Goal: Communication & Community: Answer question/provide support

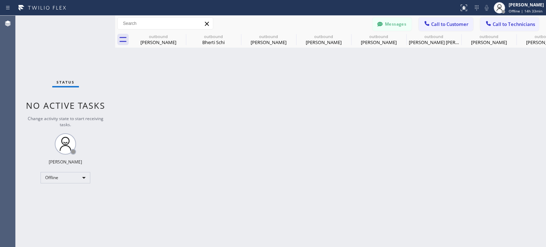
scroll to position [28, 0]
click at [383, 27] on icon at bounding box center [379, 24] width 7 height 7
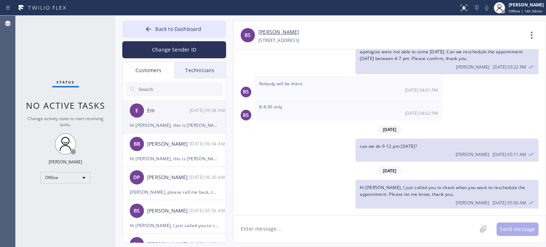
click at [178, 129] on div "Hi [PERSON_NAME], this is [PERSON_NAME] from Ell Electric, I called you to coll…" at bounding box center [174, 125] width 89 height 8
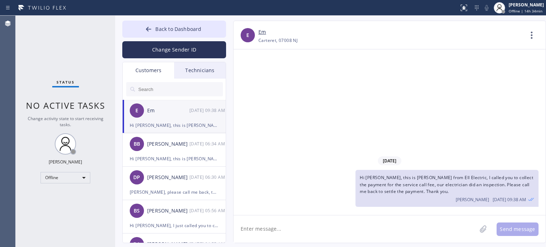
scroll to position [0, 0]
click at [171, 47] on button "Change Sender ID" at bounding box center [174, 49] width 104 height 17
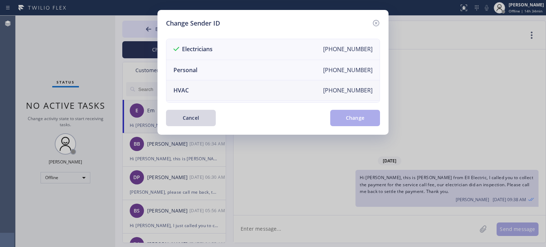
click at [190, 88] on li "HVAC [PHONE_NUMBER]" at bounding box center [272, 90] width 213 height 20
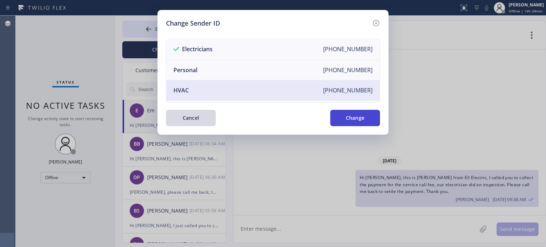
click at [346, 116] on button "Change" at bounding box center [355, 118] width 50 height 16
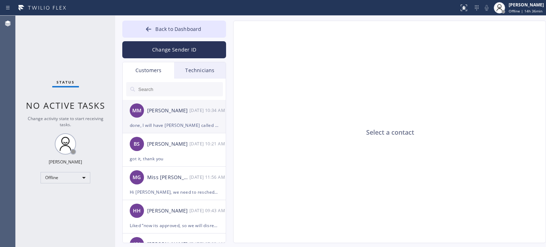
click at [172, 126] on div "done, I will have [PERSON_NAME] called you back, thank you" at bounding box center [174, 125] width 89 height 8
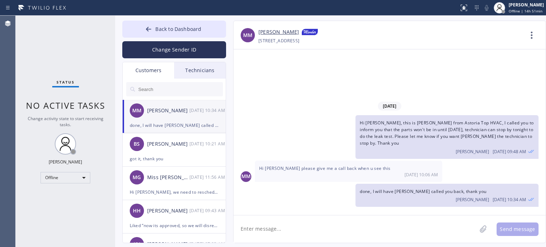
click at [262, 230] on textarea at bounding box center [354, 228] width 243 height 27
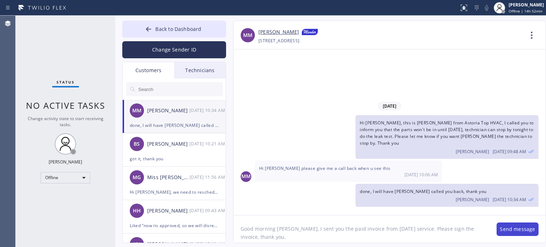
type textarea "Good morning [PERSON_NAME], I sent you the paid invoice from [DATE] service. Pl…"
click at [509, 228] on button "Send message" at bounding box center [517, 228] width 42 height 13
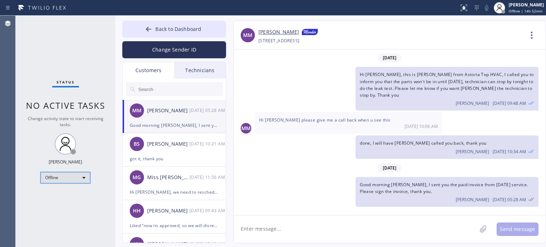
click at [60, 179] on div "Offline" at bounding box center [65, 177] width 50 height 11
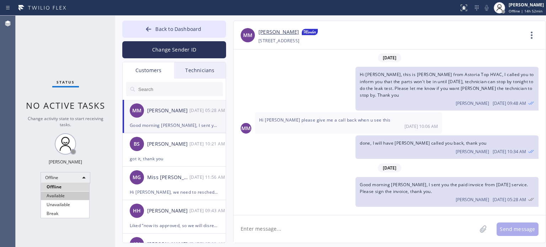
click at [64, 199] on li "Available" at bounding box center [65, 195] width 48 height 9
drag, startPoint x: 146, startPoint y: 37, endPoint x: 181, endPoint y: 34, distance: 35.3
click at [146, 37] on button "Back to Dashboard" at bounding box center [174, 29] width 104 height 17
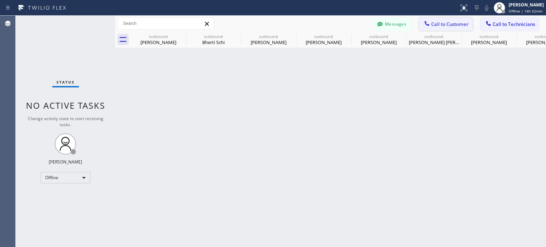
click at [427, 25] on icon at bounding box center [426, 23] width 5 height 5
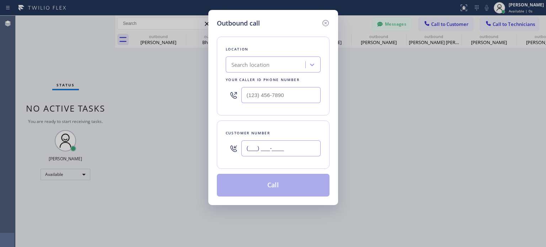
click at [266, 147] on input "(___) ___-____" at bounding box center [280, 148] width 79 height 16
paste input "347) 459-7254"
type input "[PHONE_NUMBER]"
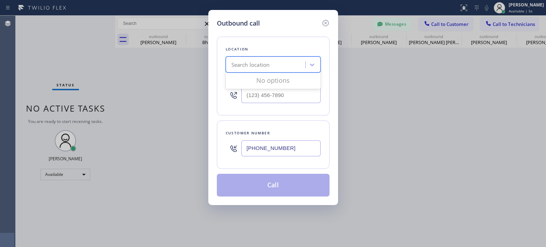
click at [259, 67] on div "Search location" at bounding box center [250, 65] width 38 height 8
paste input "Top Rated Electric Woodbridge([PERSON_NAME] Electric)"
type input "Top Rated Electric Woodbridge([PERSON_NAME] Electric)"
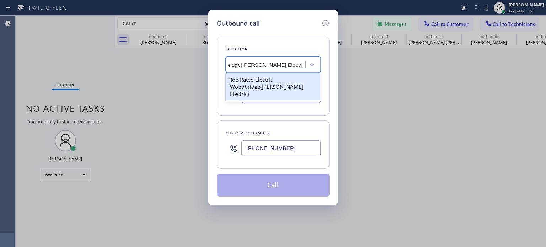
click at [255, 77] on div "Top Rated Electric Woodbridge([PERSON_NAME] Electric)" at bounding box center [273, 86] width 95 height 27
type input "[PHONE_NUMBER]"
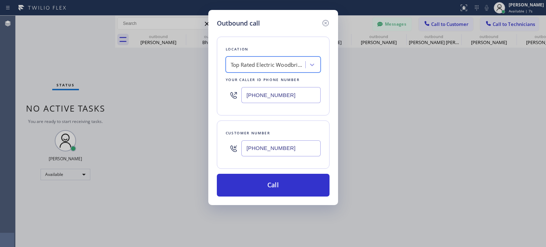
scroll to position [0, 0]
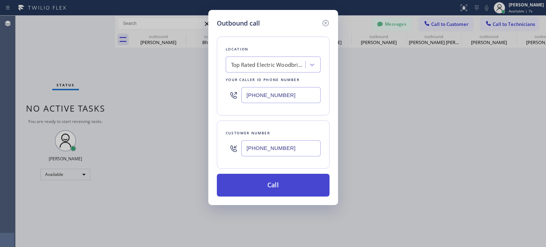
click at [272, 193] on button "Call" at bounding box center [273, 185] width 113 height 23
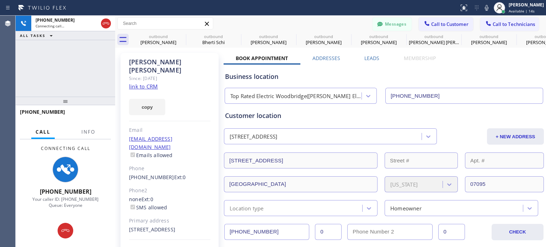
type input "[PHONE_NUMBER]"
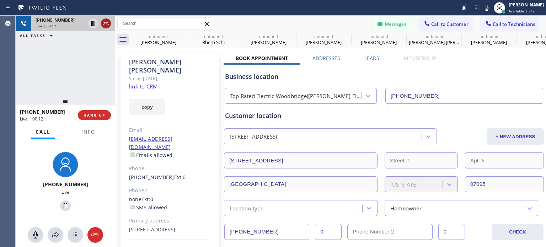
click at [107, 22] on icon at bounding box center [106, 23] width 9 height 9
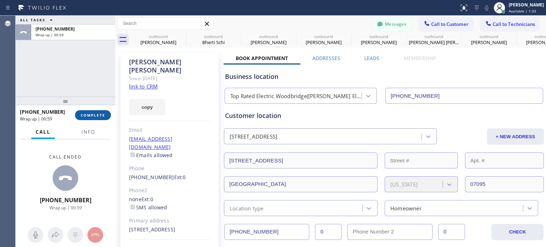
click at [94, 111] on button "COMPLETE" at bounding box center [93, 115] width 36 height 10
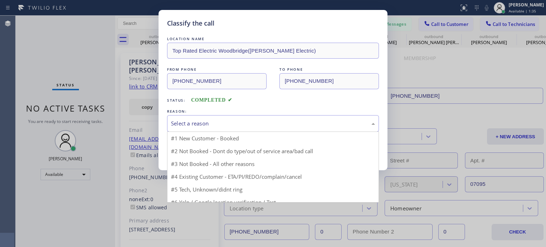
click at [216, 130] on div "Select a reason" at bounding box center [273, 123] width 212 height 17
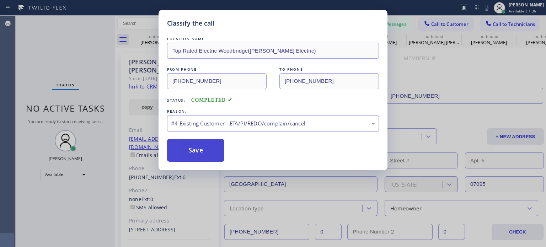
click at [209, 156] on button "Save" at bounding box center [195, 150] width 57 height 23
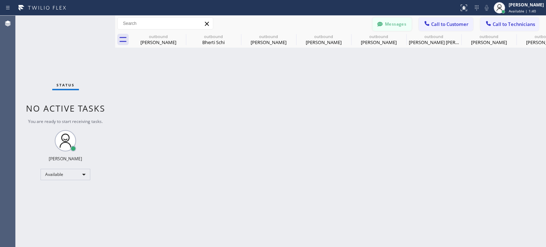
click at [398, 25] on button "Messages" at bounding box center [391, 23] width 39 height 13
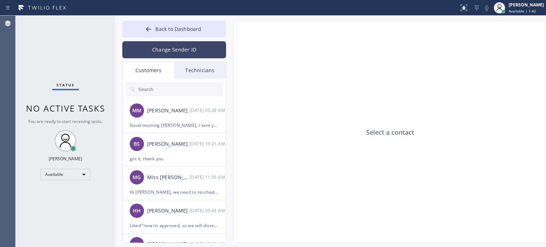
click at [153, 49] on button "Change Sender ID" at bounding box center [174, 49] width 104 height 17
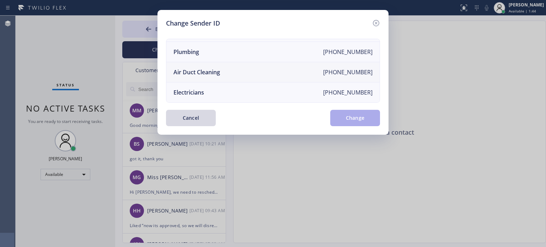
scroll to position [83, 0]
click at [209, 85] on li "Electricians [PHONE_NUMBER]" at bounding box center [272, 92] width 213 height 20
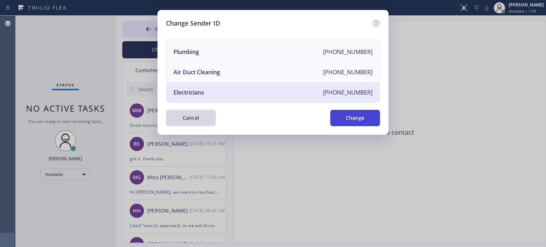
click at [363, 117] on button "Change" at bounding box center [355, 118] width 50 height 16
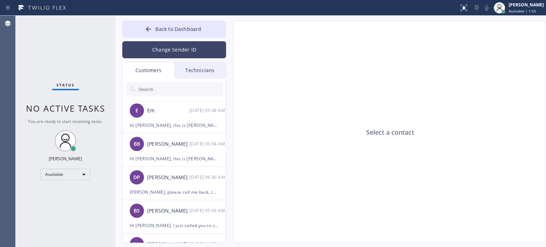
click at [164, 53] on button "Change Sender ID" at bounding box center [174, 49] width 104 height 17
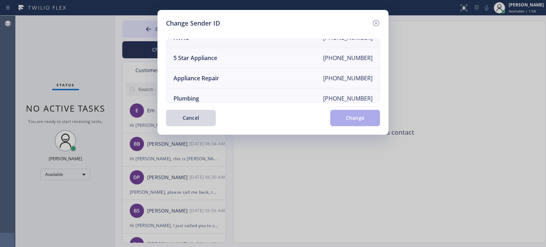
scroll to position [0, 0]
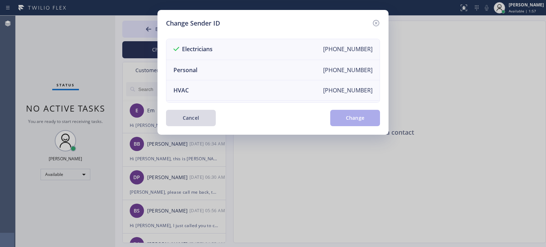
click at [182, 117] on button "Cancel" at bounding box center [191, 118] width 50 height 16
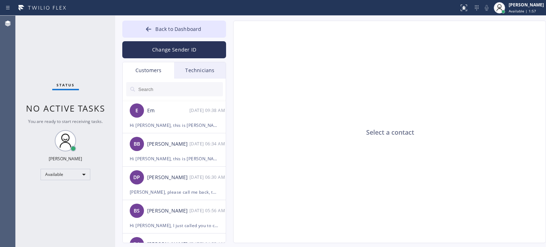
click at [158, 88] on input "text" at bounding box center [179, 89] width 85 height 14
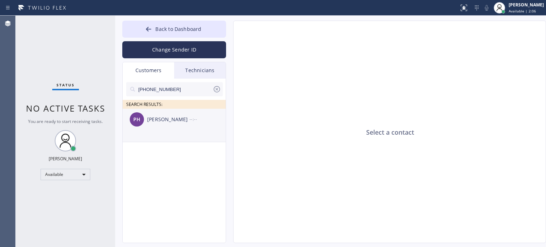
click at [175, 125] on div "PH [PERSON_NAME] --:--" at bounding box center [175, 119] width 104 height 21
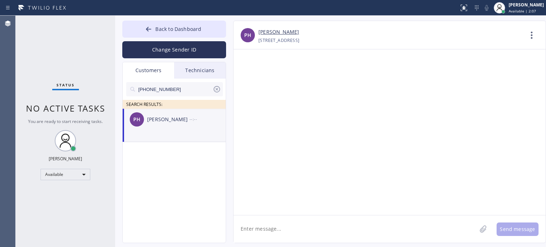
click at [287, 230] on textarea at bounding box center [354, 228] width 243 height 27
click at [416, 231] on textarea "Hi [PERSON_NAME], this is [PERSON_NAME] from Top Rated Electric," at bounding box center [361, 228] width 256 height 27
paste textarea "I already sent the paid invoice to your email. Please check your inbox or spam …"
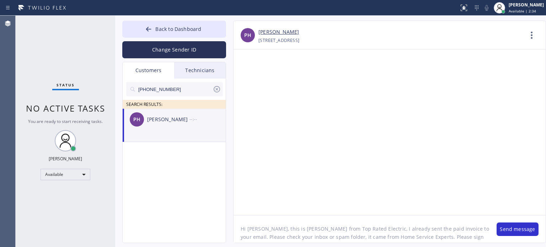
scroll to position [14, 0]
type textarea "Hi [PERSON_NAME], this is [PERSON_NAME] from Top Rated Electric, I already sent…"
click at [502, 225] on button "Send message" at bounding box center [517, 228] width 42 height 13
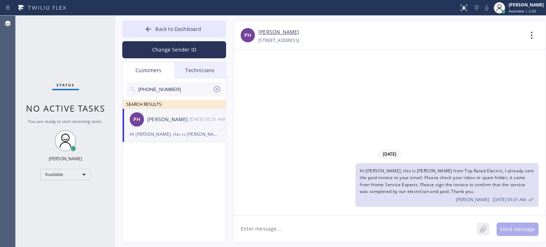
scroll to position [0, 0]
click at [183, 26] on span "Back to Dashboard" at bounding box center [178, 29] width 46 height 7
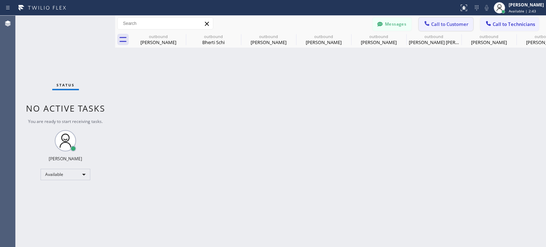
click at [431, 26] on div at bounding box center [426, 24] width 9 height 9
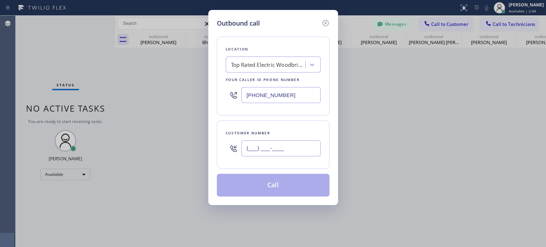
click at [280, 147] on input "(___) ___-____" at bounding box center [280, 148] width 79 height 16
paste input "201) 522-8356"
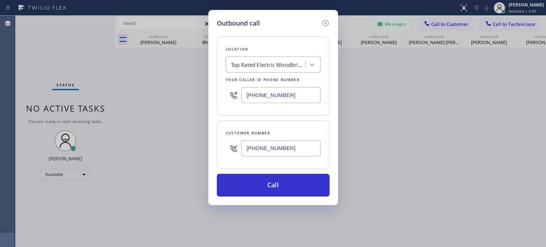
type input "[PHONE_NUMBER]"
click at [250, 94] on input "[PHONE_NUMBER]" at bounding box center [280, 95] width 79 height 16
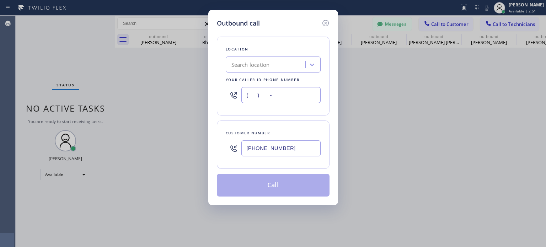
type input "(___) ___-____"
click at [255, 69] on div "Search location" at bounding box center [266, 65] width 77 height 12
paste input "PRO Electrical Service [GEOGRAPHIC_DATA](Patriot Electric)"
type input "PRO Electrical Service [GEOGRAPHIC_DATA](Patriot Electric)"
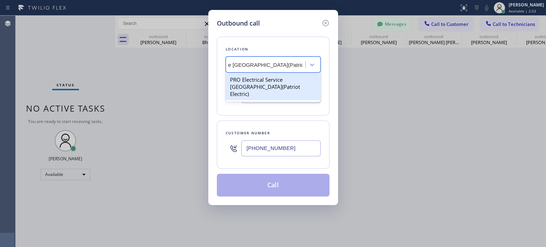
click at [258, 81] on div "PRO Electrical Service [GEOGRAPHIC_DATA](Patriot Electric)" at bounding box center [273, 86] width 95 height 27
type input "[PHONE_NUMBER]"
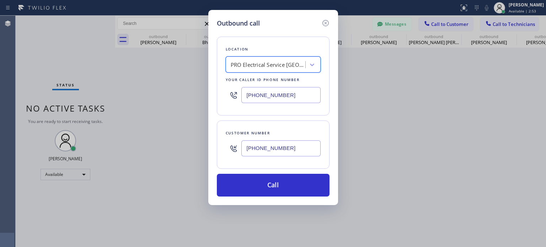
scroll to position [0, 0]
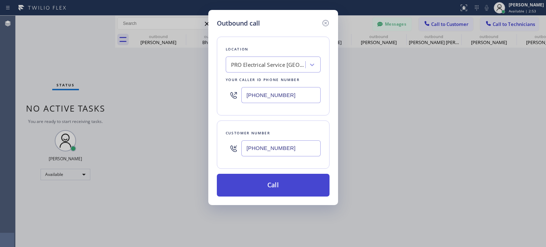
click at [269, 190] on button "Call" at bounding box center [273, 185] width 113 height 23
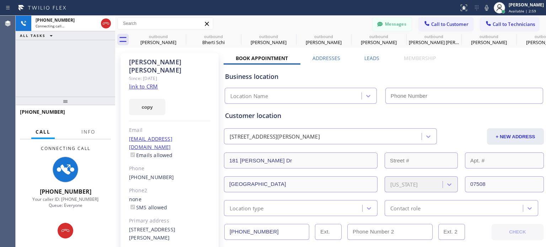
type input "[PHONE_NUMBER]"
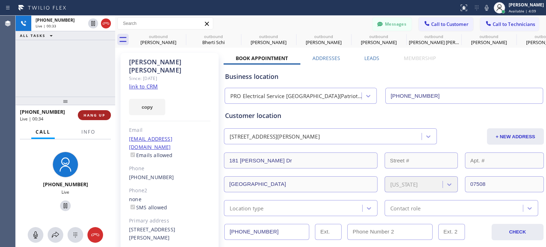
click at [106, 115] on button "HANG UP" at bounding box center [94, 115] width 33 height 10
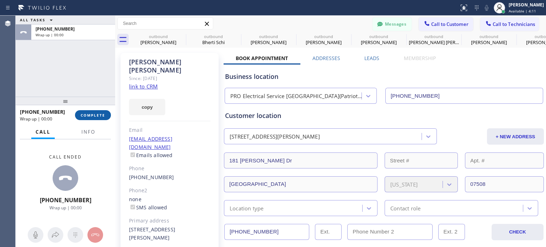
click at [103, 117] on span "COMPLETE" at bounding box center [93, 115] width 25 height 5
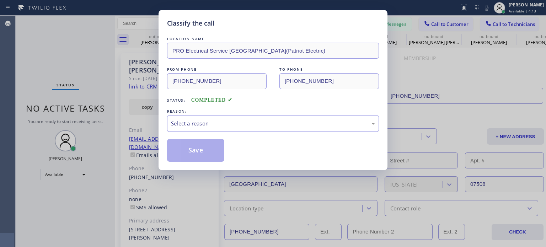
click at [236, 120] on div "Select a reason" at bounding box center [273, 123] width 204 height 8
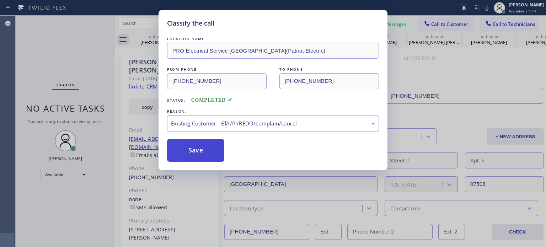
click at [211, 147] on button "Save" at bounding box center [195, 150] width 57 height 23
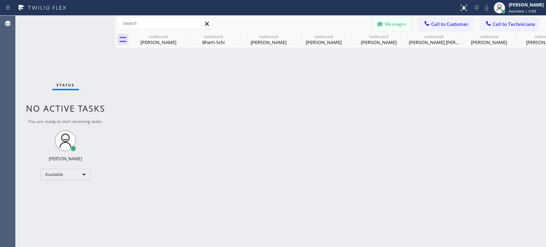
click at [397, 24] on button "Messages" at bounding box center [391, 23] width 39 height 13
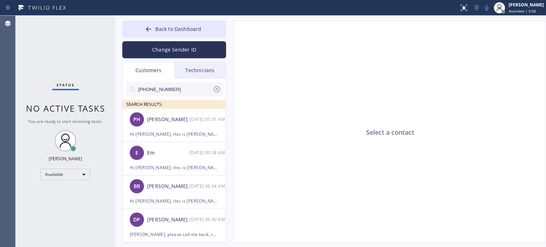
click at [165, 90] on input "[PHONE_NUMBER]" at bounding box center [174, 89] width 75 height 14
paste input "201) 522-8356"
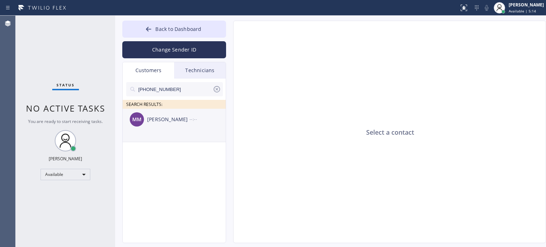
type input "[PHONE_NUMBER]"
click at [160, 123] on div "[PERSON_NAME]" at bounding box center [168, 119] width 42 height 8
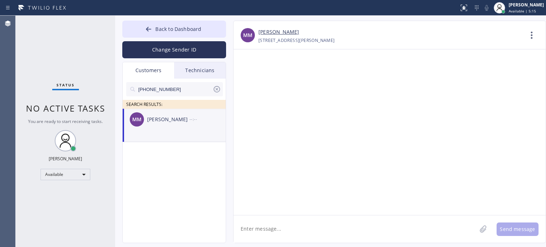
click at [299, 230] on textarea at bounding box center [354, 228] width 243 height 27
paste textarea "PRO Electrical Service"
click at [431, 227] on textarea "Hi [PERSON_NAME], this is [PERSON_NAME] from PRO Electrical Service," at bounding box center [361, 228] width 256 height 27
paste textarea "I already sent the paid invoice to your email. Please check your inbox or spam …"
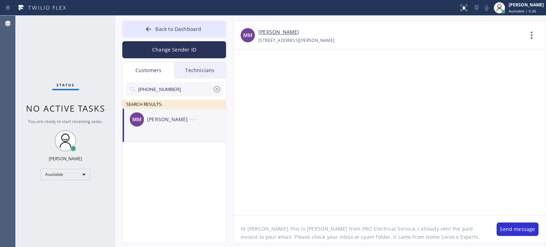
scroll to position [14, 0]
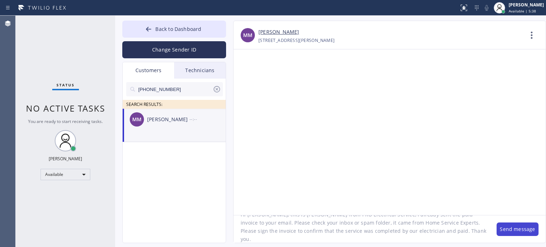
type textarea "Hi [PERSON_NAME], this is [PERSON_NAME] from PRO Electrical Service, I already …"
click at [513, 224] on button "Send message" at bounding box center [517, 228] width 42 height 13
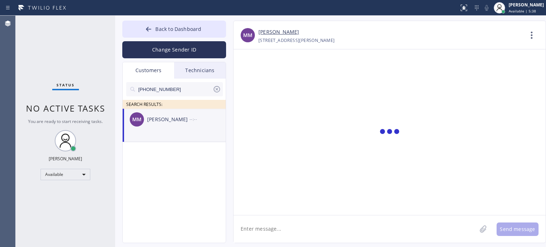
scroll to position [0, 0]
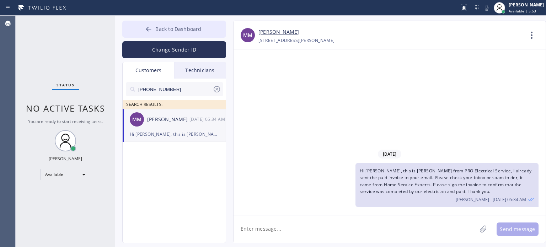
click at [184, 30] on span "Back to Dashboard" at bounding box center [178, 29] width 46 height 7
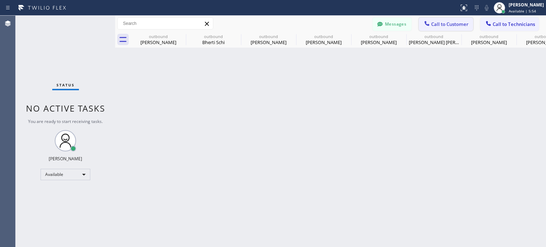
click at [431, 26] on div at bounding box center [426, 24] width 9 height 9
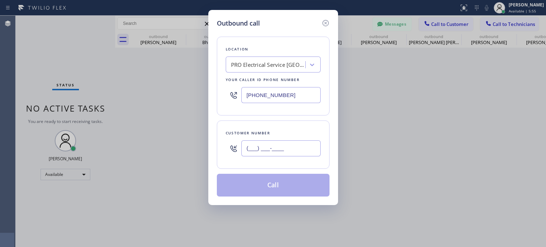
drag, startPoint x: 300, startPoint y: 146, endPoint x: 308, endPoint y: 114, distance: 33.3
click at [300, 146] on input "(___) ___-____" at bounding box center [280, 148] width 79 height 16
paste input "201) 450-1370"
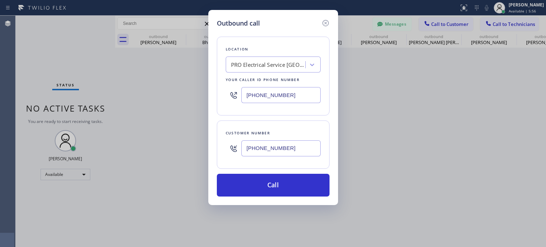
type input "[PHONE_NUMBER]"
click at [273, 100] on input "[PHONE_NUMBER]" at bounding box center [280, 95] width 79 height 16
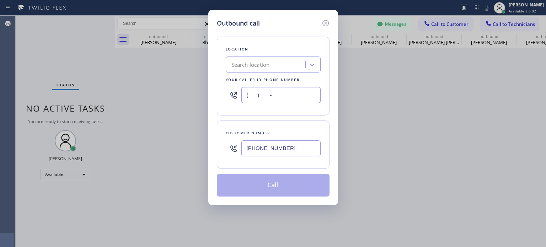
type input "(___) ___-____"
click at [267, 65] on div "Search location" at bounding box center [250, 65] width 38 height 8
paste input "Smart Electrical Service Totowa(Thermo Electric Co)"
type input "Smart Electrical Service Totowa(Thermo Electric Co)"
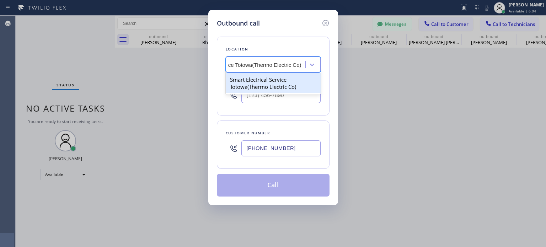
click at [268, 81] on div "Smart Electrical Service Totowa(Thermo Electric Co)" at bounding box center [273, 83] width 95 height 20
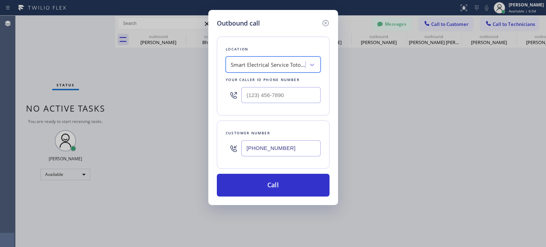
type input "[PHONE_NUMBER]"
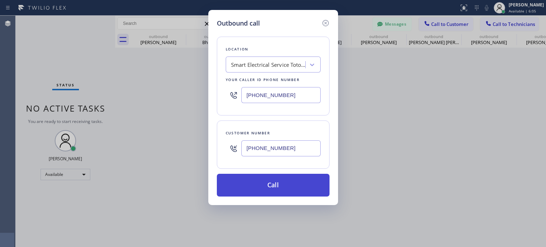
click at [256, 189] on button "Call" at bounding box center [273, 185] width 113 height 23
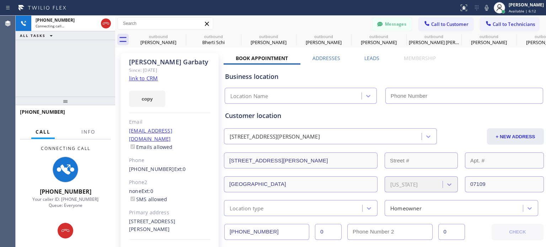
type input "[PHONE_NUMBER]"
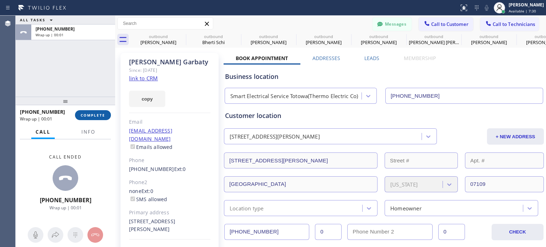
click at [85, 111] on button "COMPLETE" at bounding box center [93, 115] width 36 height 10
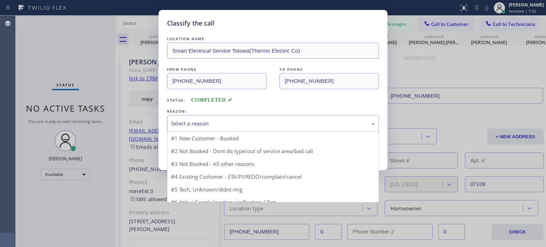
click at [198, 123] on div "Select a reason" at bounding box center [273, 123] width 204 height 8
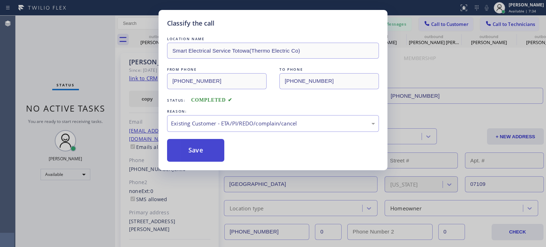
click at [208, 148] on button "Save" at bounding box center [195, 150] width 57 height 23
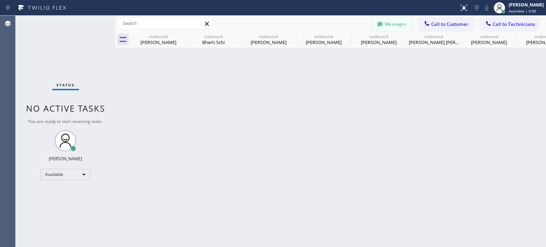
click at [388, 24] on button "Messages" at bounding box center [391, 23] width 39 height 13
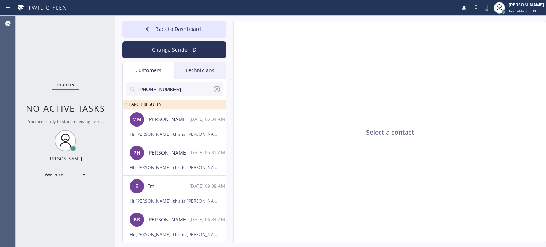
click at [155, 90] on input "[PHONE_NUMBER]" at bounding box center [174, 89] width 75 height 14
paste input "732) 407-0930"
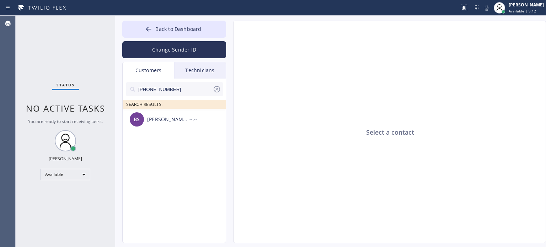
type input "[PHONE_NUMBER]"
click at [172, 122] on div "[PERSON_NAME] San [PERSON_NAME]" at bounding box center [168, 119] width 42 height 8
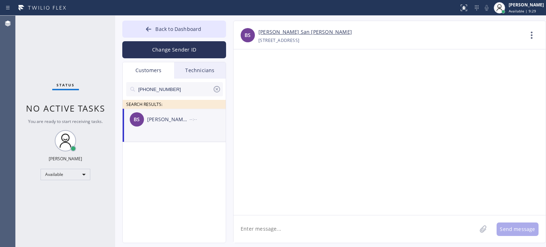
click at [260, 230] on textarea at bounding box center [354, 228] width 243 height 27
paste textarea "Bulldog Electrical Inc"
click at [425, 226] on textarea "Hi [PERSON_NAME], this is [PERSON_NAME] from Bulldog Electrical Inc," at bounding box center [361, 228] width 256 height 27
paste textarea "I already sent the paid invoice to your email. Please check your inbox or spam …"
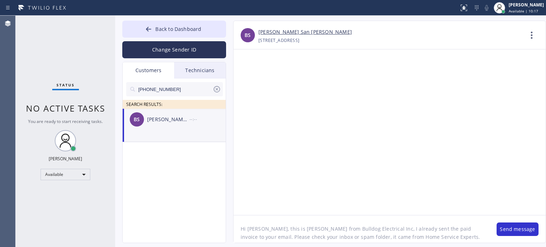
scroll to position [14, 0]
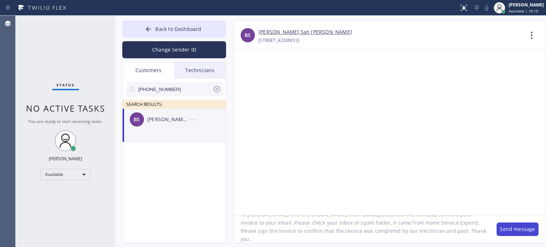
type textarea "Hi [PERSON_NAME], this is [PERSON_NAME] from Bulldog Electrical Inc, I already …"
click at [503, 232] on button "Send message" at bounding box center [517, 228] width 42 height 13
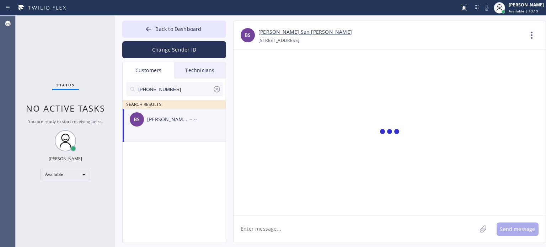
scroll to position [0, 0]
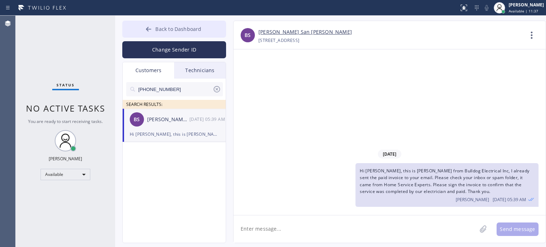
click at [217, 26] on button "Back to Dashboard" at bounding box center [174, 29] width 104 height 17
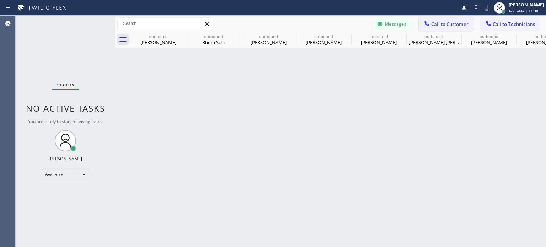
click at [428, 26] on icon at bounding box center [426, 23] width 7 height 7
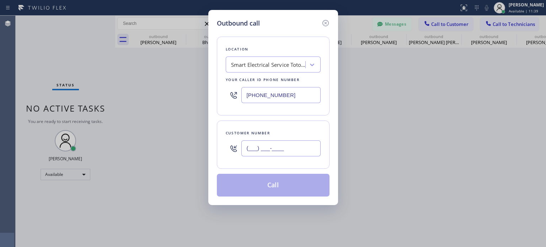
click at [261, 148] on input "(___) ___-____" at bounding box center [280, 148] width 79 height 16
paste input "609) 240-9284"
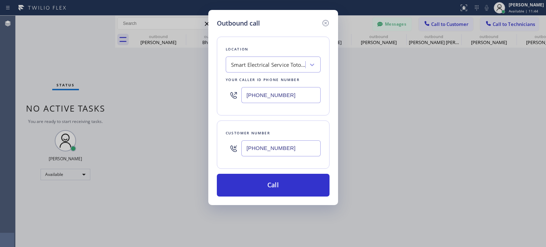
type input "[PHONE_NUMBER]"
click at [261, 94] on input "[PHONE_NUMBER]" at bounding box center [280, 95] width 79 height 16
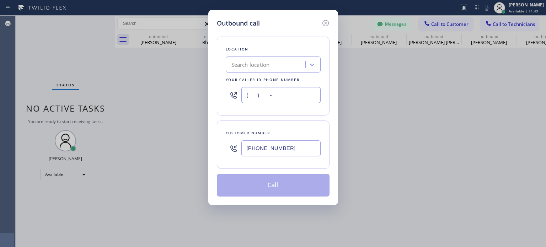
type input "(___) ___-____"
click at [252, 64] on div "Search location" at bounding box center [250, 65] width 38 height 8
paste input "R T Tech Electric Co Inc"
type input "R T Tech Electric Co Inc"
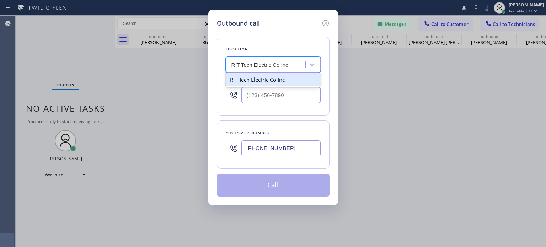
click at [263, 82] on div "R T Tech Electric Co Inc" at bounding box center [273, 79] width 95 height 13
type input "[PHONE_NUMBER]"
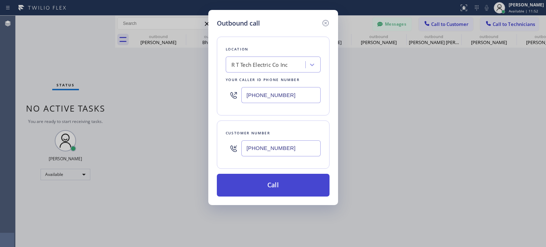
click at [266, 177] on button "Call" at bounding box center [273, 185] width 113 height 23
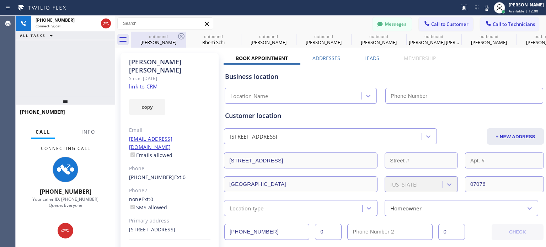
type input "[PHONE_NUMBER]"
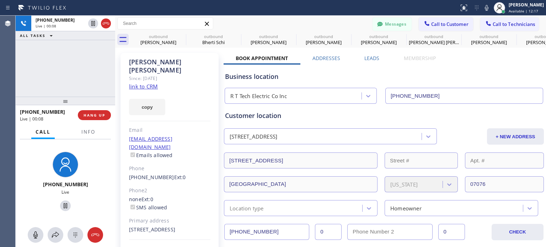
click at [311, 117] on div "Customer location" at bounding box center [384, 116] width 318 height 10
click at [404, 77] on div "Business location" at bounding box center [384, 77] width 318 height 10
click at [235, 25] on div "Messages Call to Customer Call to Technicians Outbound call Location R T Tech E…" at bounding box center [330, 23] width 431 height 12
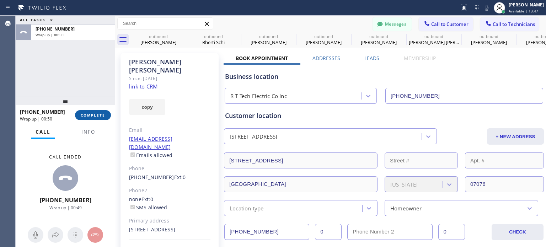
click at [92, 113] on span "COMPLETE" at bounding box center [93, 115] width 25 height 5
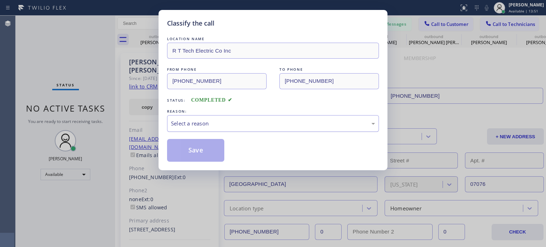
click at [190, 124] on div "Select a reason" at bounding box center [273, 123] width 204 height 8
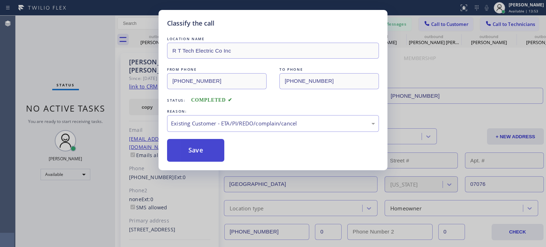
click at [202, 154] on button "Save" at bounding box center [195, 150] width 57 height 23
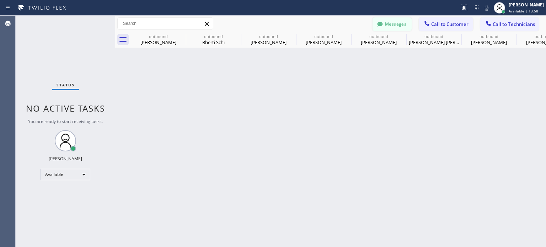
click at [387, 26] on button "Messages" at bounding box center [391, 23] width 39 height 13
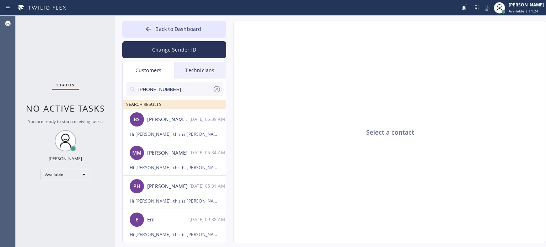
drag, startPoint x: 407, startPoint y: 78, endPoint x: 376, endPoint y: 69, distance: 32.2
click at [407, 78] on div "Select a contact" at bounding box center [389, 132] width 313 height 222
click at [173, 27] on span "Back to Dashboard" at bounding box center [178, 29] width 46 height 7
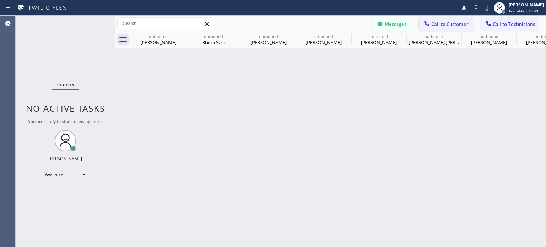
click at [452, 24] on span "Call to Customer" at bounding box center [449, 24] width 37 height 6
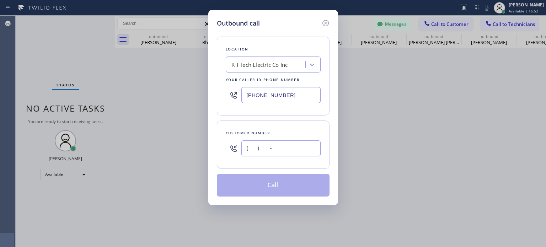
click at [275, 148] on input "(___) ___-____" at bounding box center [280, 148] width 79 height 16
paste input "704) 575-8821"
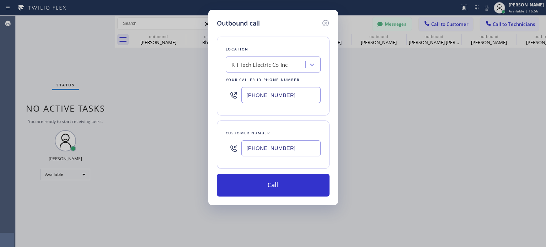
type input "[PHONE_NUMBER]"
click at [262, 96] on input "[PHONE_NUMBER]" at bounding box center [280, 95] width 79 height 16
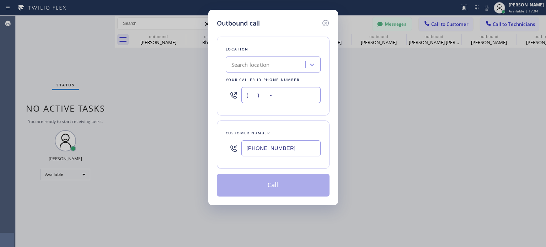
type input "(___) ___-____"
click at [256, 69] on div "Search location" at bounding box center [266, 65] width 77 height 12
paste input "Local Trusted Electricians"
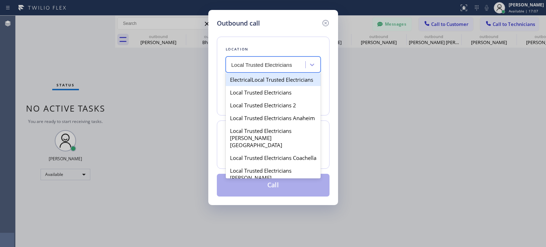
type input "Local Trusted Electricians"
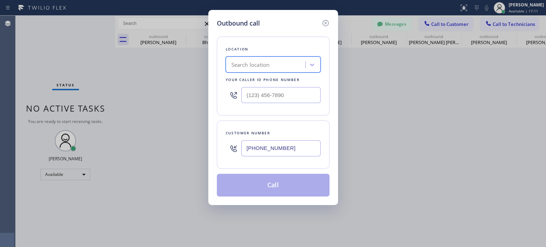
click at [257, 69] on div "Search location" at bounding box center [266, 65] width 77 height 12
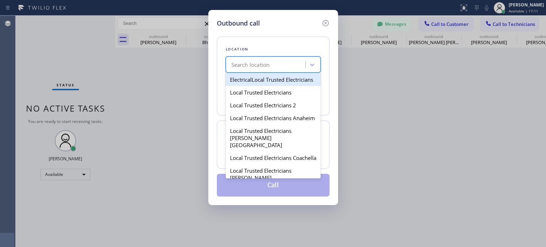
paste input "Local Trusted Electricians Fairview(Top Electric Inc)"
type input "Local Trusted Electricians Fairview(Top Electric Inc)"
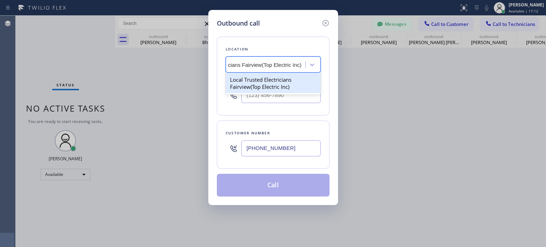
click at [260, 84] on div "Local Trusted Electricians Fairview(Top Electric Inc)" at bounding box center [273, 83] width 95 height 20
type input "[PHONE_NUMBER]"
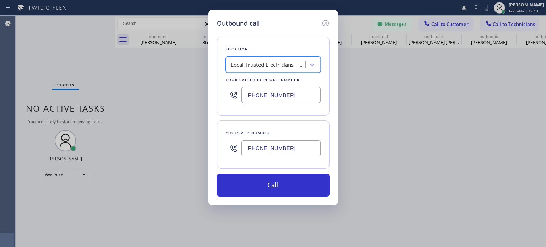
scroll to position [0, 0]
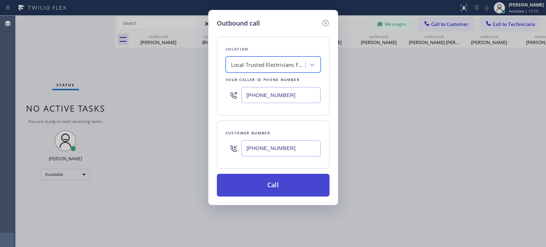
click at [255, 178] on button "Call" at bounding box center [273, 185] width 113 height 23
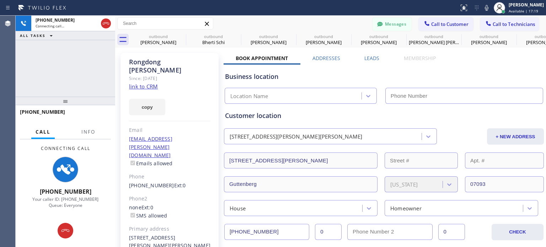
type input "[PHONE_NUMBER]"
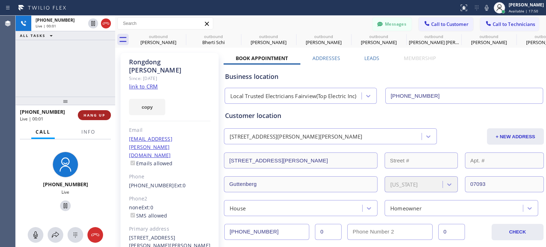
click at [99, 116] on span "HANG UP" at bounding box center [94, 115] width 22 height 5
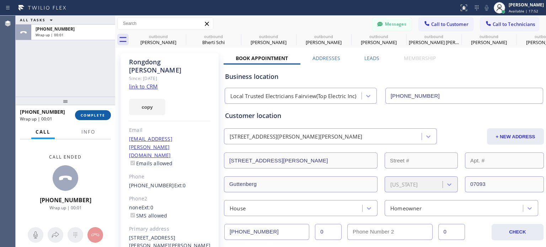
click at [97, 116] on span "COMPLETE" at bounding box center [93, 115] width 25 height 5
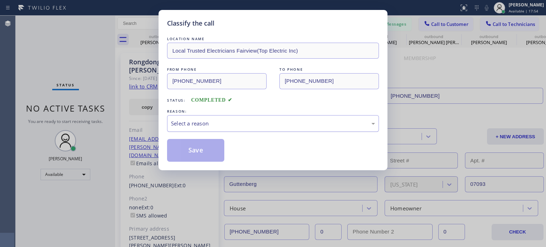
click at [198, 118] on div "Select a reason" at bounding box center [273, 123] width 212 height 17
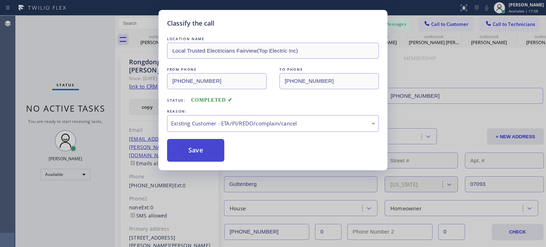
click at [192, 151] on button "Save" at bounding box center [195, 150] width 57 height 23
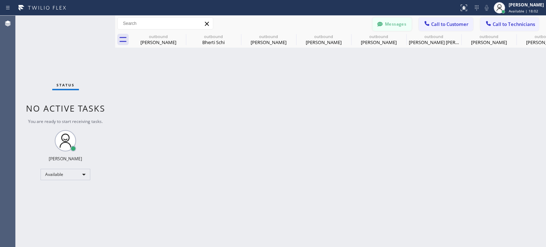
click at [409, 21] on button "Messages" at bounding box center [391, 23] width 39 height 13
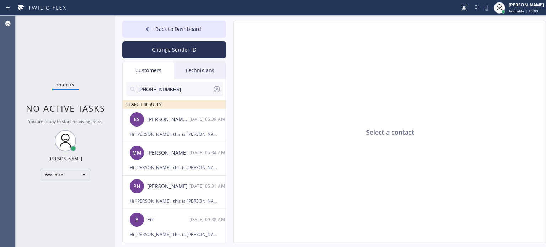
click at [158, 88] on input "[PHONE_NUMBER]" at bounding box center [174, 89] width 75 height 14
paste input "04) 575-8821"
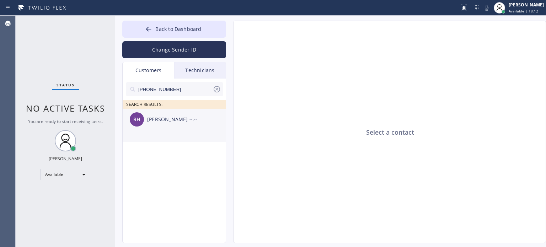
type input "[PHONE_NUMBER]"
click at [178, 116] on div "[PERSON_NAME]" at bounding box center [168, 119] width 42 height 8
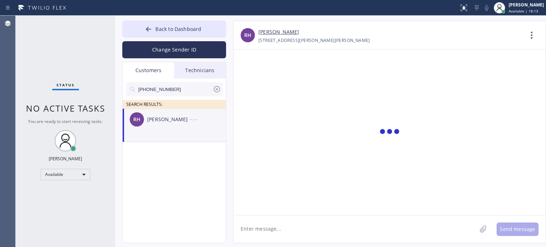
click at [288, 225] on textarea at bounding box center [354, 228] width 243 height 27
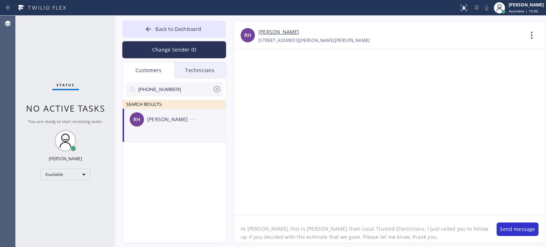
click at [452, 237] on textarea "Hi [PERSON_NAME], this is [PERSON_NAME] from Local Trusted Electricians, I just…" at bounding box center [361, 228] width 256 height 27
drag, startPoint x: 364, startPoint y: 231, endPoint x: 387, endPoint y: 231, distance: 22.7
click at [387, 231] on textarea "Hi [PERSON_NAME], this is [PERSON_NAME] from Local Trusted Electricians, I just…" at bounding box center [361, 228] width 256 height 27
click at [364, 240] on textarea "Hi [PERSON_NAME], this is [PERSON_NAME] from Local Trusted Electricians, I just…" at bounding box center [361, 228] width 256 height 27
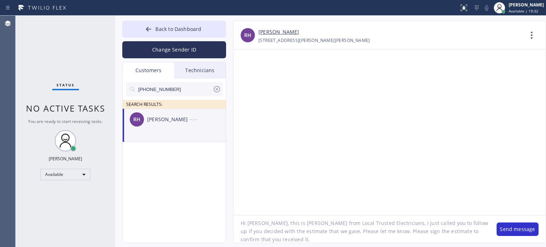
paste textarea "thank you"
type textarea "Hi [PERSON_NAME], this is [PERSON_NAME] from Local Trusted Electricians, I just…"
click at [505, 228] on button "Send message" at bounding box center [517, 228] width 42 height 13
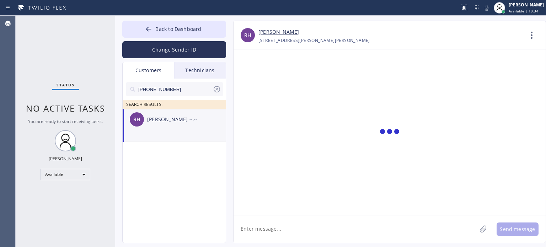
scroll to position [0, 0]
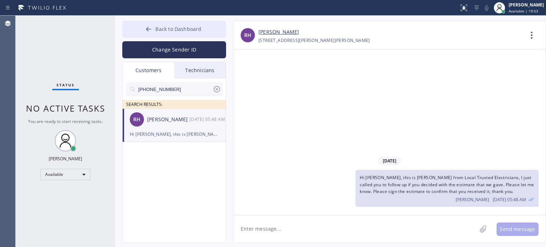
click at [169, 26] on span "Back to Dashboard" at bounding box center [178, 29] width 46 height 7
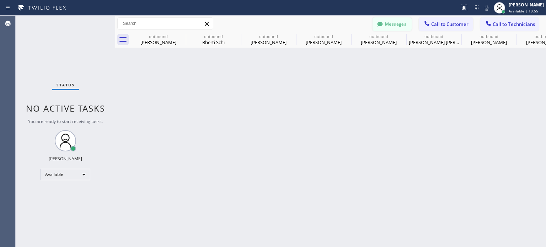
click at [397, 24] on button "Messages" at bounding box center [391, 23] width 39 height 13
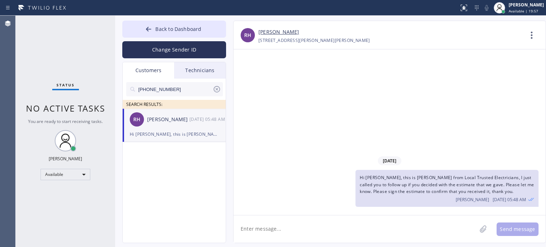
click at [218, 89] on icon at bounding box center [216, 89] width 9 height 9
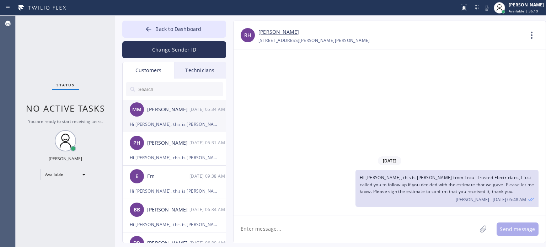
scroll to position [71, 0]
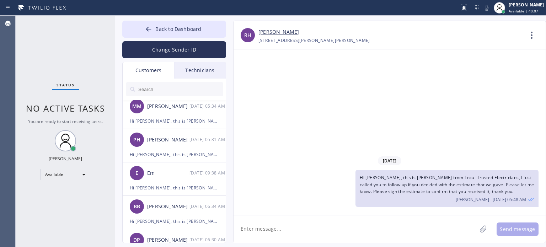
click at [167, 19] on div "Back to Dashboard Change Sender ID Customers Technicians RH [PERSON_NAME] [DATE…" at bounding box center [330, 131] width 431 height 231
click at [167, 24] on button "Back to Dashboard" at bounding box center [174, 29] width 104 height 17
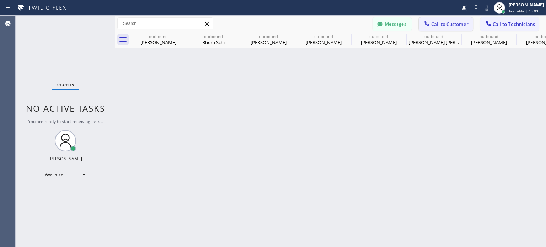
click at [432, 22] on span "Call to Customer" at bounding box center [449, 24] width 37 height 6
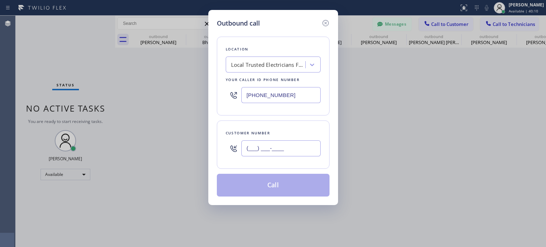
click at [250, 150] on input "(___) ___-____" at bounding box center [280, 148] width 79 height 16
paste input "646) 331-2359"
type input "[PHONE_NUMBER]"
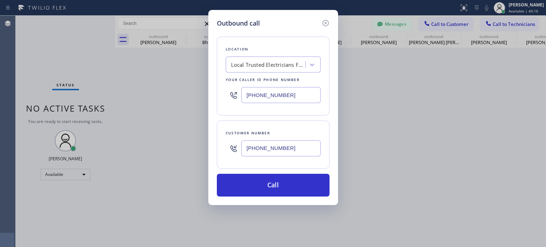
click at [260, 99] on input "[PHONE_NUMBER]" at bounding box center [280, 95] width 79 height 16
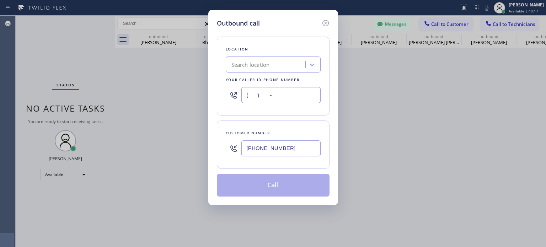
type input "(___) ___-____"
click at [255, 64] on div "Search location" at bounding box center [250, 65] width 38 height 8
paste input "Great [US_STATE] HVAC Repair"
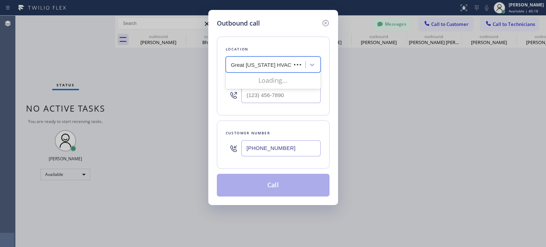
scroll to position [0, 10]
type input "Great [US_STATE] HVAC Repair"
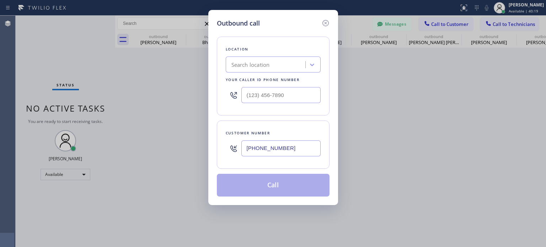
scroll to position [0, 0]
click at [411, 127] on div "Outbound call Location Search location Your caller id phone number Customer num…" at bounding box center [273, 123] width 546 height 247
click at [253, 71] on div "Search location" at bounding box center [266, 65] width 77 height 12
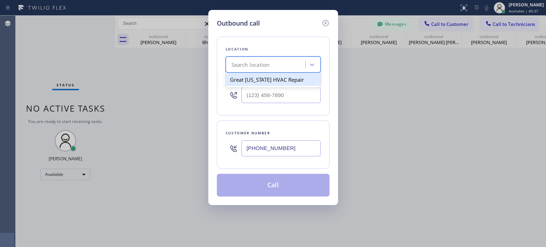
paste input "Great [US_STATE] HVAC Repair"
type input "Great [US_STATE] HVAC Repair"
click at [257, 81] on div "Great [US_STATE] HVAC Repair" at bounding box center [273, 79] width 95 height 13
type input "[PHONE_NUMBER]"
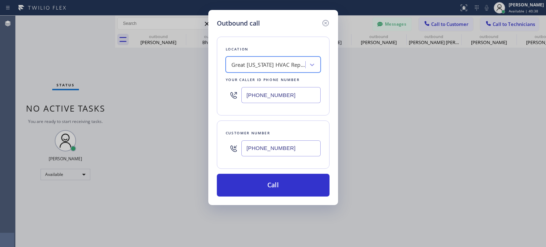
scroll to position [0, 0]
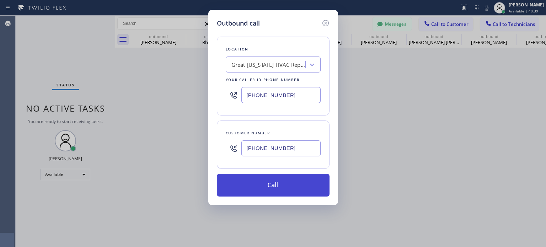
click at [254, 186] on button "Call" at bounding box center [273, 185] width 113 height 23
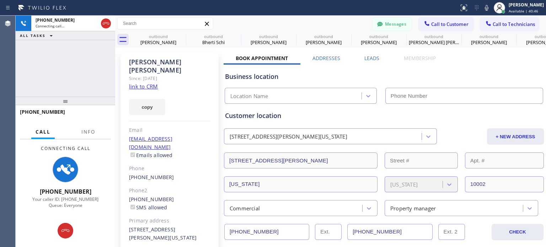
type input "[PHONE_NUMBER]"
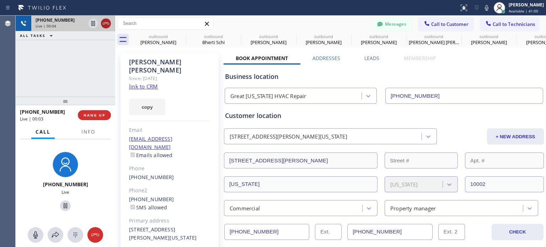
click at [103, 22] on icon at bounding box center [106, 23] width 9 height 9
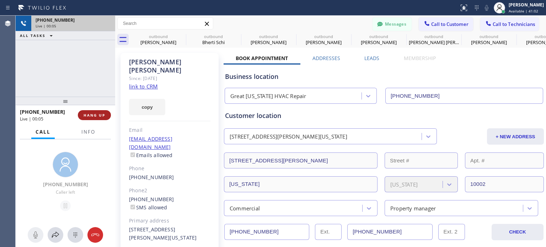
click at [97, 116] on span "HANG UP" at bounding box center [94, 115] width 22 height 5
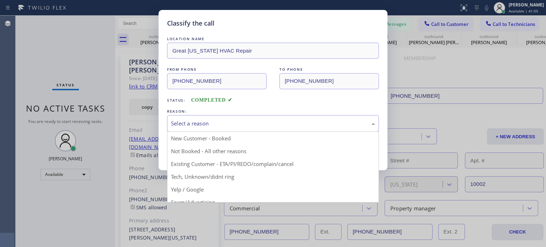
click at [185, 126] on div "Select a reason" at bounding box center [273, 123] width 204 height 8
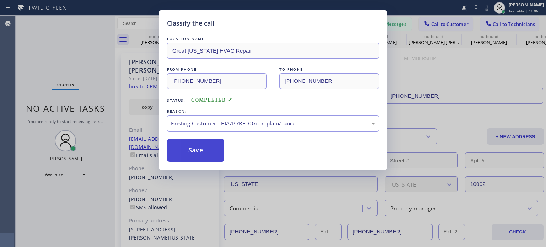
click at [205, 156] on button "Save" at bounding box center [195, 150] width 57 height 23
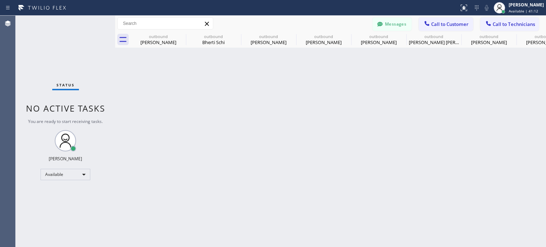
drag, startPoint x: 396, startPoint y: 21, endPoint x: 235, endPoint y: 56, distance: 165.4
click at [396, 21] on button "Messages" at bounding box center [391, 23] width 39 height 13
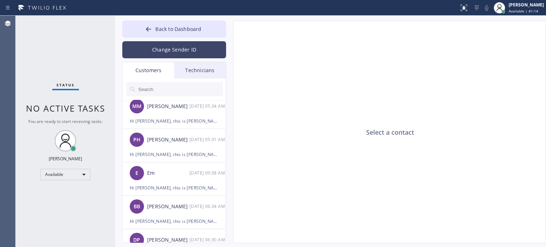
click at [156, 52] on button "Change Sender ID" at bounding box center [174, 49] width 104 height 17
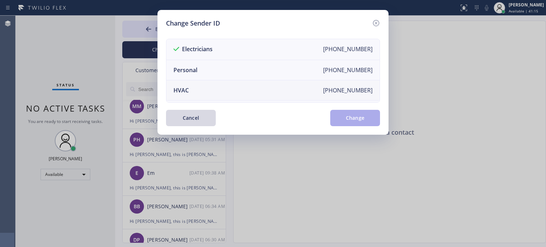
drag, startPoint x: 207, startPoint y: 90, endPoint x: 214, endPoint y: 91, distance: 6.1
click at [208, 90] on li "HVAC [PHONE_NUMBER]" at bounding box center [272, 90] width 213 height 20
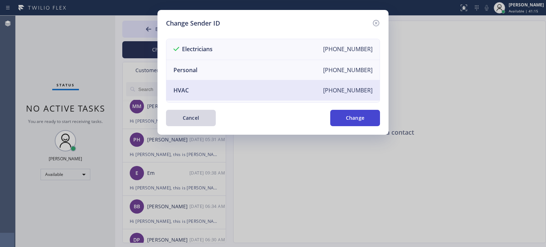
click at [342, 123] on button "Change" at bounding box center [355, 118] width 50 height 16
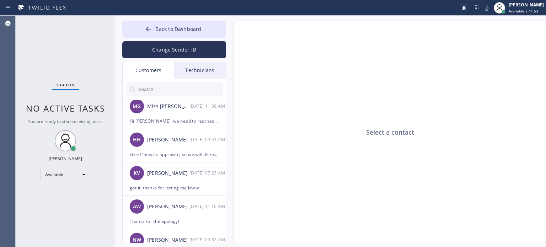
click at [156, 89] on input "text" at bounding box center [179, 89] width 85 height 14
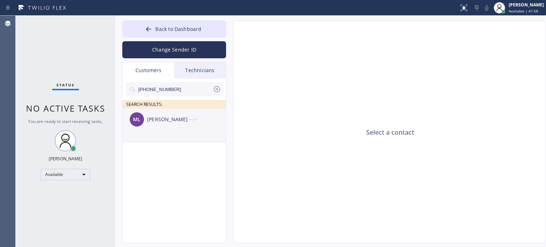
click at [165, 119] on div "[PERSON_NAME]" at bounding box center [168, 119] width 42 height 8
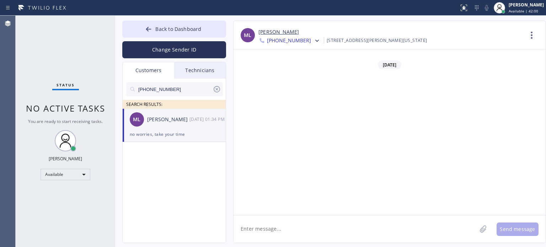
click at [297, 228] on textarea at bounding box center [354, 228] width 243 height 27
click at [189, 130] on div "no worries, take your time" at bounding box center [174, 134] width 89 height 8
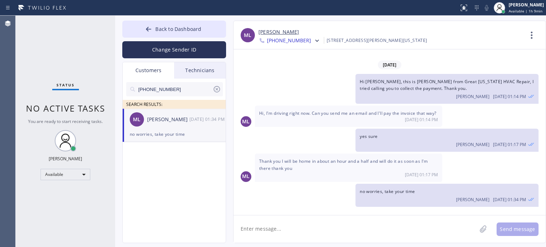
click at [265, 228] on textarea at bounding box center [354, 228] width 243 height 27
type textarea "Hi [PERSON_NAME], I already sent the estimate for new units"
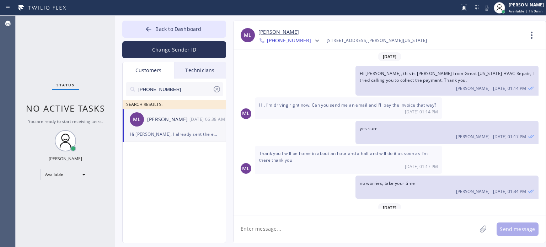
scroll to position [30, 0]
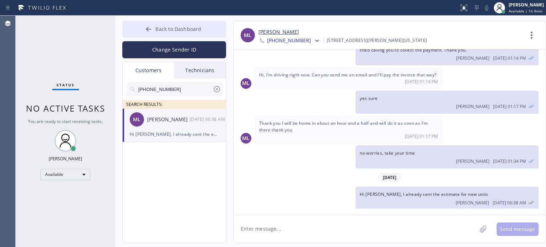
click at [163, 27] on span "Back to Dashboard" at bounding box center [178, 29] width 46 height 7
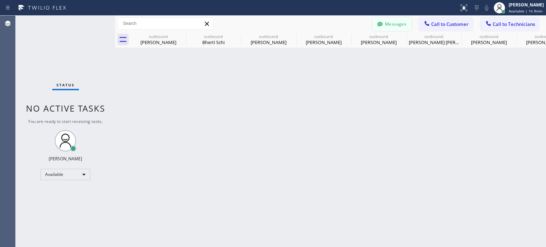
click at [398, 26] on button "Messages" at bounding box center [391, 23] width 39 height 13
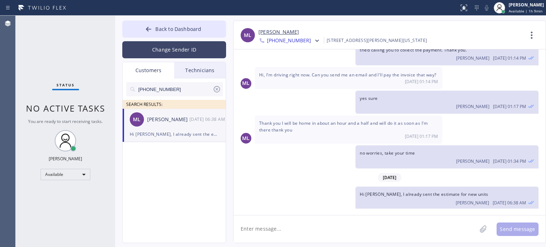
click at [160, 47] on button "Change Sender ID" at bounding box center [174, 49] width 104 height 17
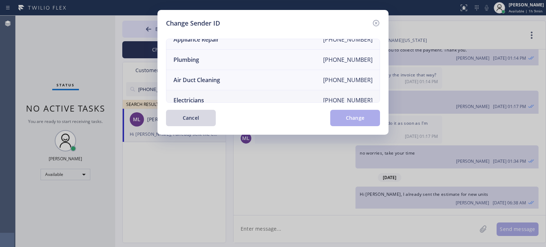
scroll to position [83, 0]
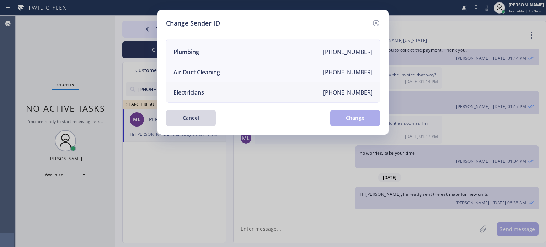
click at [199, 89] on div "Electricians" at bounding box center [188, 92] width 31 height 8
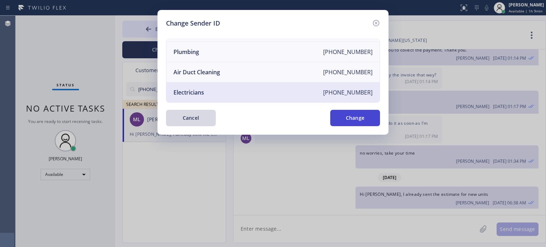
click at [364, 114] on button "Change" at bounding box center [355, 118] width 50 height 16
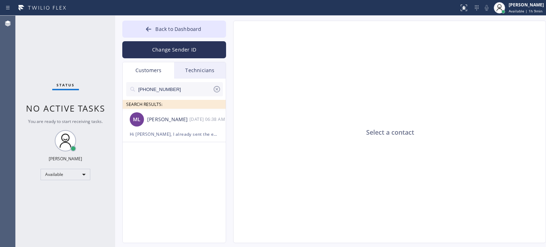
click at [218, 88] on icon at bounding box center [216, 89] width 9 height 9
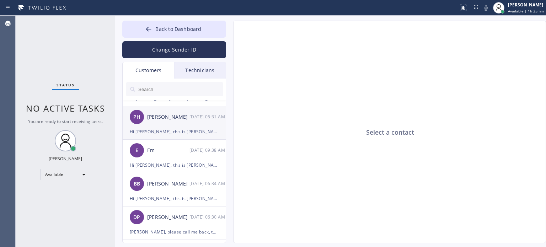
scroll to position [107, 0]
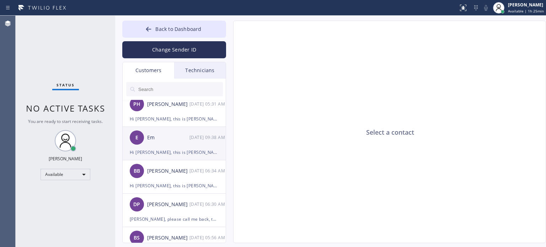
click at [160, 146] on div "E Em [DATE] 09:38 AM" at bounding box center [175, 137] width 104 height 21
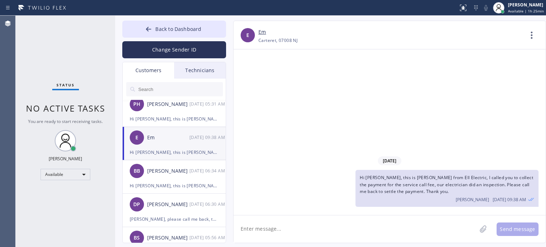
click at [322, 232] on textarea at bounding box center [354, 228] width 243 height 27
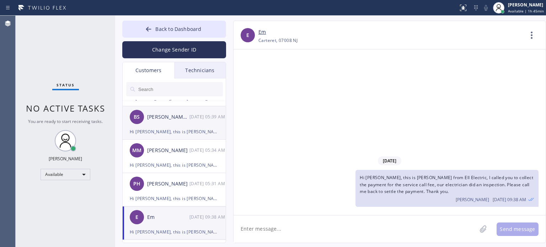
scroll to position [0, 0]
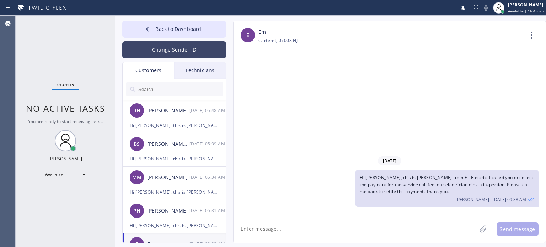
click at [169, 45] on button "Change Sender ID" at bounding box center [174, 49] width 104 height 17
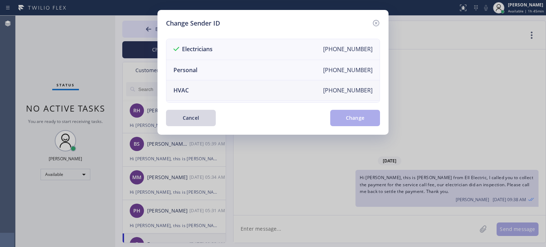
click at [195, 89] on li "HVAC [PHONE_NUMBER]" at bounding box center [272, 90] width 213 height 20
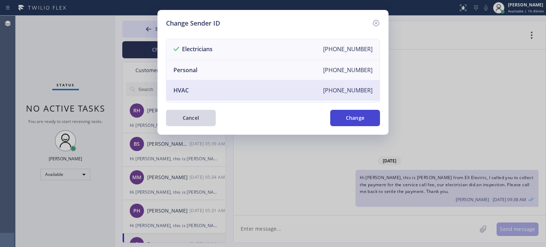
click at [346, 119] on button "Change" at bounding box center [355, 118] width 50 height 16
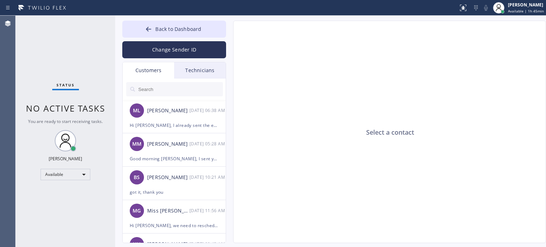
click at [157, 74] on div "Customers" at bounding box center [149, 70] width 52 height 16
click at [177, 122] on div "Hi [PERSON_NAME], I already sent the estimate for new units" at bounding box center [174, 125] width 89 height 8
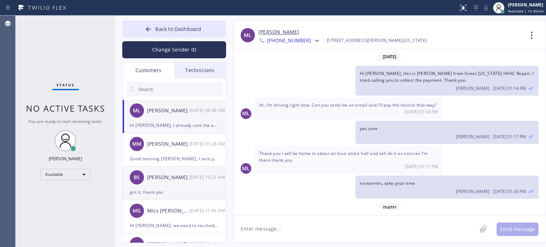
scroll to position [30, 0]
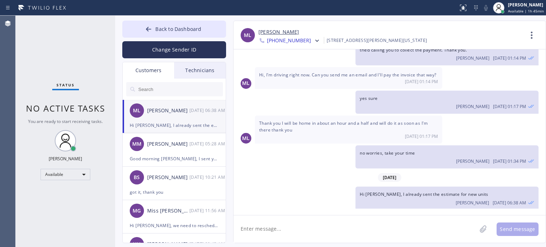
click at [296, 231] on textarea at bounding box center [354, 228] width 243 height 27
click at [178, 123] on div "Hi [PERSON_NAME], I already sent the estimate for new units" at bounding box center [174, 125] width 89 height 8
click at [161, 26] on span "Back to Dashboard" at bounding box center [178, 29] width 46 height 7
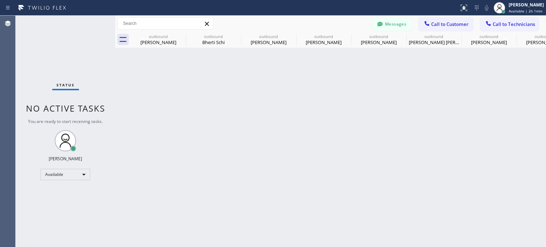
drag, startPoint x: 432, startPoint y: 23, endPoint x: 340, endPoint y: 99, distance: 119.1
click at [431, 24] on span "Call to Customer" at bounding box center [449, 24] width 37 height 6
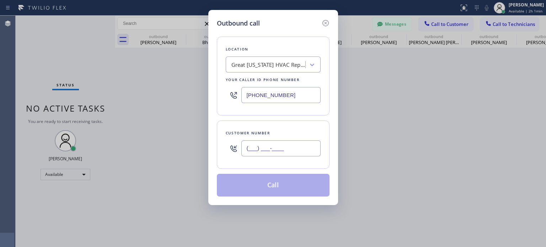
paste input "text"
drag, startPoint x: 301, startPoint y: 148, endPoint x: 298, endPoint y: 142, distance: 6.1
click at [298, 144] on input "(___) ___-____" at bounding box center [280, 148] width 79 height 16
paste input "301) 742-4333"
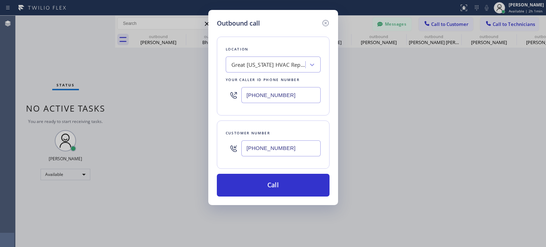
type input "[PHONE_NUMBER]"
click at [277, 93] on input "[PHONE_NUMBER]" at bounding box center [280, 95] width 79 height 16
click at [278, 93] on input "[PHONE_NUMBER]" at bounding box center [280, 95] width 79 height 16
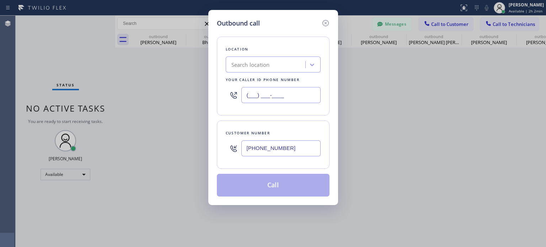
type input "(___) ___-____"
click at [254, 59] on div "Search location" at bounding box center [266, 65] width 77 height 12
paste input "Brooklyn Heating and Air Conditioning"
type input "Brooklyn Heating and Air Conditioning"
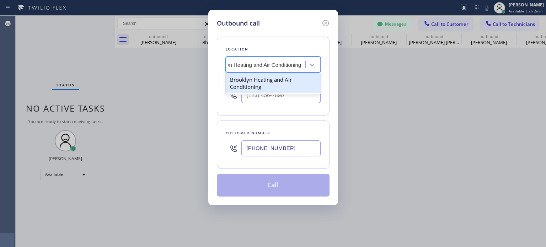
click at [259, 80] on div "Brooklyn Heating and Air Conditioning" at bounding box center [273, 83] width 95 height 20
type input "[PHONE_NUMBER]"
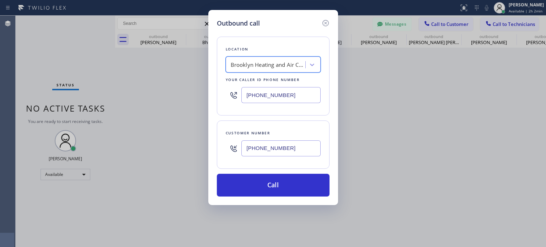
scroll to position [0, 0]
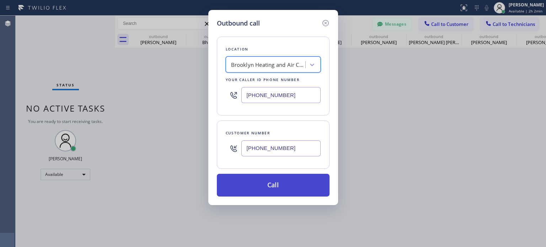
click at [274, 180] on button "Call" at bounding box center [273, 185] width 113 height 23
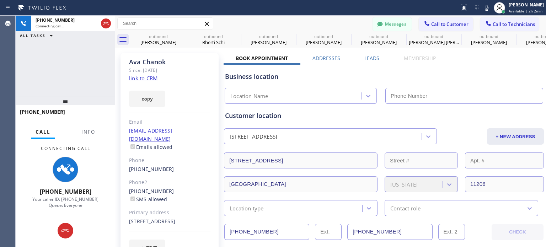
type input "[PHONE_NUMBER]"
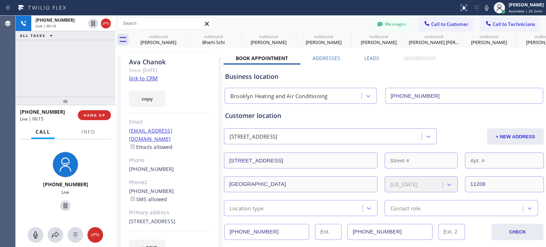
click at [125, 185] on div "[PERSON_NAME] Since: [DATE] link to CRM copy Email [EMAIL_ADDRESS][DOMAIN_NAME]…" at bounding box center [169, 158] width 98 height 211
click at [125, 186] on div "[PERSON_NAME] Since: [DATE] link to CRM copy Email [EMAIL_ADDRESS][DOMAIN_NAME]…" at bounding box center [169, 158] width 98 height 211
copy div "[PHONE_NUMBER]"
click at [93, 118] on button "HANG UP" at bounding box center [94, 115] width 33 height 10
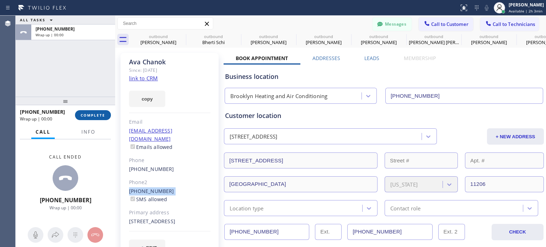
click at [93, 118] on button "COMPLETE" at bounding box center [93, 115] width 36 height 10
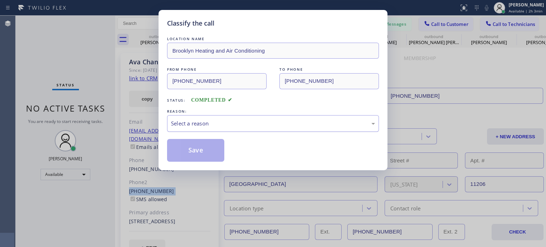
click at [222, 123] on div "Select a reason" at bounding box center [273, 123] width 204 height 8
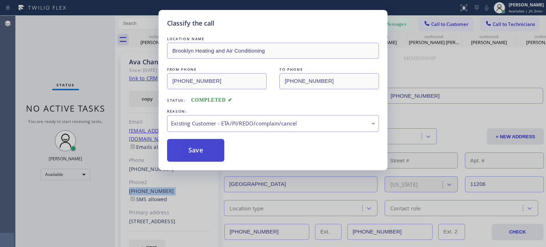
click at [202, 158] on button "Save" at bounding box center [195, 150] width 57 height 23
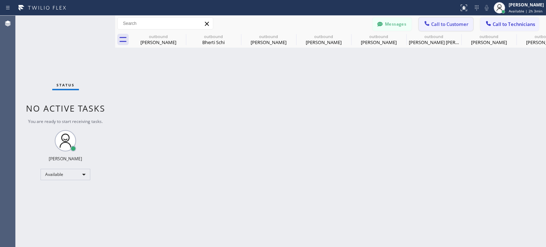
click at [425, 25] on icon at bounding box center [426, 23] width 7 height 7
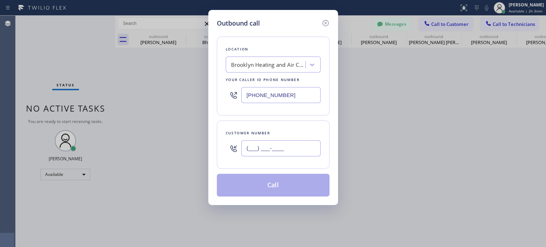
click at [266, 148] on input "(___) ___-____" at bounding box center [280, 148] width 79 height 16
paste input "703) 627-5108"
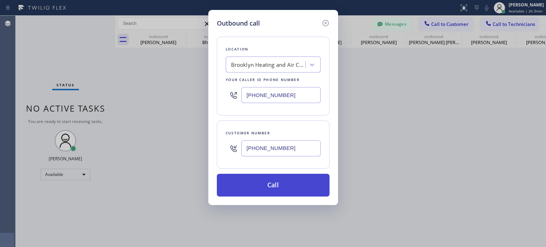
type input "[PHONE_NUMBER]"
click at [247, 181] on button "Call" at bounding box center [273, 185] width 113 height 23
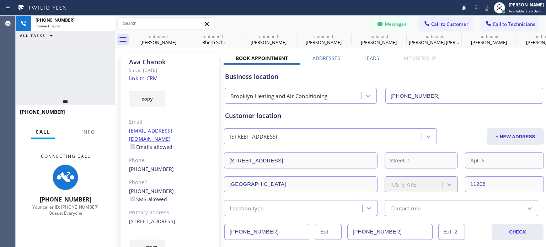
type input "[PHONE_NUMBER]"
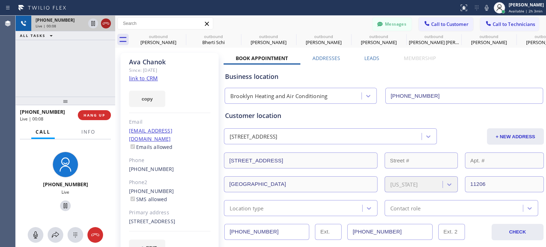
click at [104, 26] on icon at bounding box center [106, 23] width 9 height 9
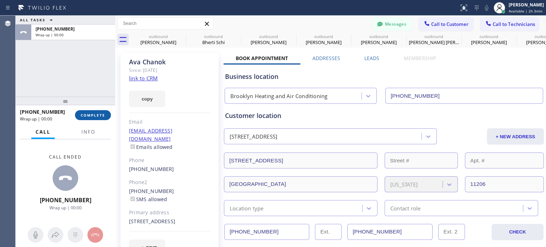
click at [97, 114] on span "COMPLETE" at bounding box center [93, 115] width 25 height 5
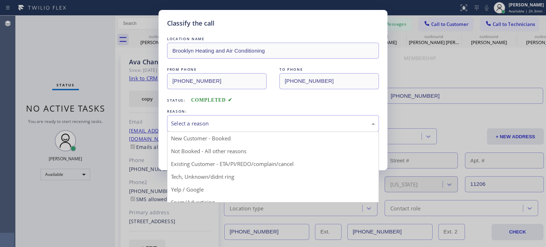
click at [212, 121] on div "Select a reason" at bounding box center [273, 123] width 204 height 8
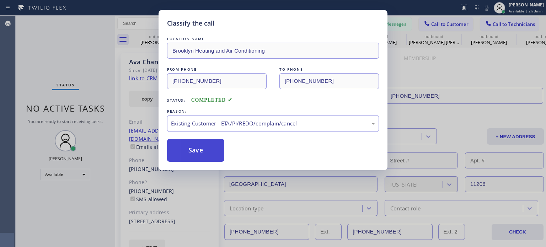
click at [188, 151] on button "Save" at bounding box center [195, 150] width 57 height 23
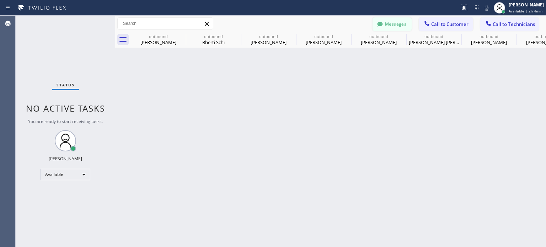
click at [381, 27] on icon at bounding box center [379, 24] width 7 height 7
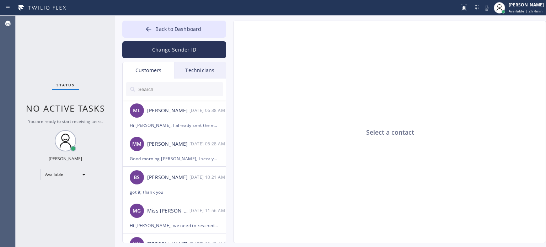
click at [161, 91] on input "text" at bounding box center [179, 89] width 85 height 14
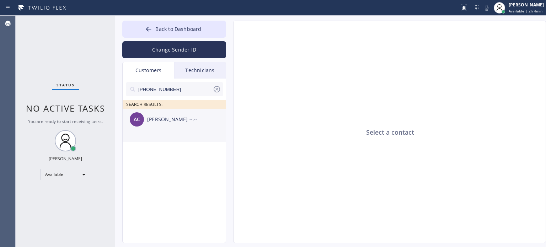
click at [173, 124] on div "AC [PERSON_NAME] --:--" at bounding box center [175, 119] width 104 height 21
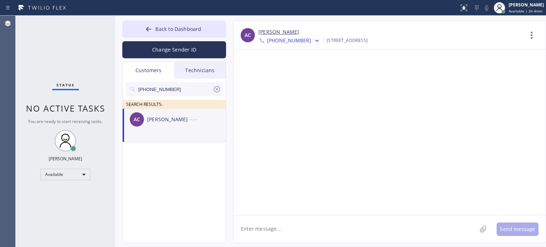
drag, startPoint x: 264, startPoint y: 233, endPoint x: 262, endPoint y: 229, distance: 4.5
click at [263, 233] on textarea at bounding box center [354, 228] width 243 height 27
click at [174, 119] on div "[PERSON_NAME]" at bounding box center [168, 119] width 42 height 8
click at [357, 229] on textarea "Hi Ava, this is [PERSON_NAME] from Brooklyn HVAC," at bounding box center [361, 228] width 256 height 27
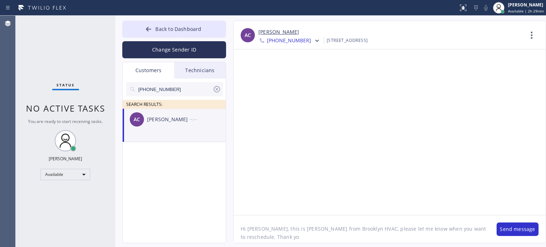
type textarea "Hi [PERSON_NAME], this is [PERSON_NAME] from Brooklyn HVAC, please let me know …"
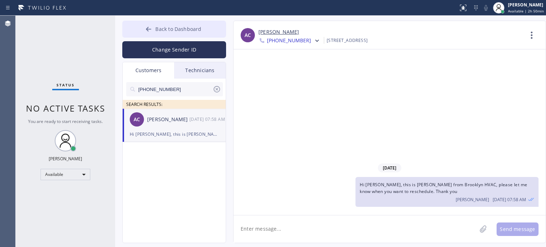
click at [141, 29] on button "Back to Dashboard" at bounding box center [174, 29] width 104 height 17
